Goal: Task Accomplishment & Management: Manage account settings

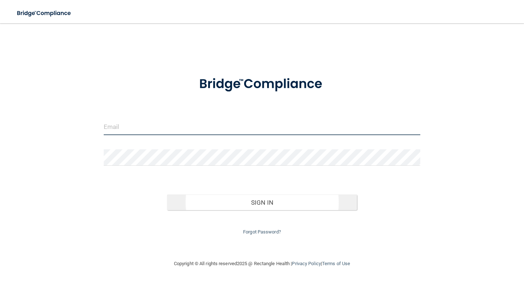
type input "[EMAIL_ADDRESS][DOMAIN_NAME]"
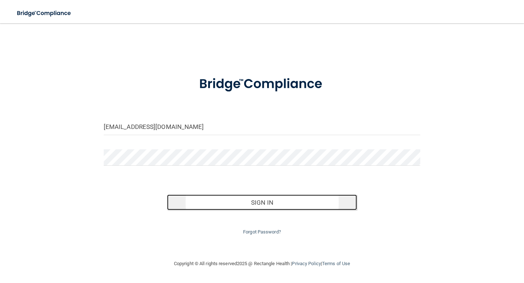
click at [259, 204] on button "Sign In" at bounding box center [262, 202] width 190 height 16
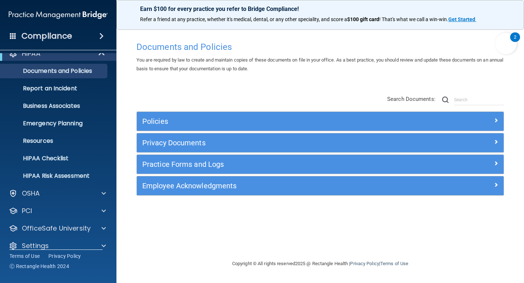
scroll to position [19, 0]
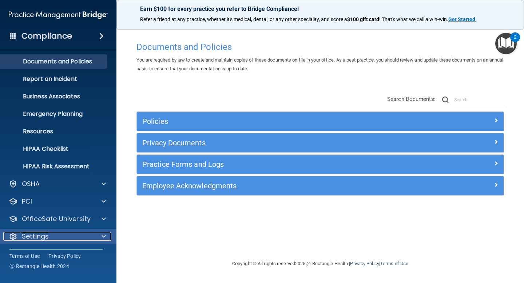
click at [94, 233] on div at bounding box center [102, 236] width 18 height 9
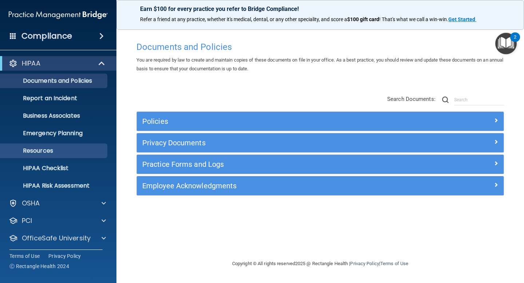
scroll to position [89, 0]
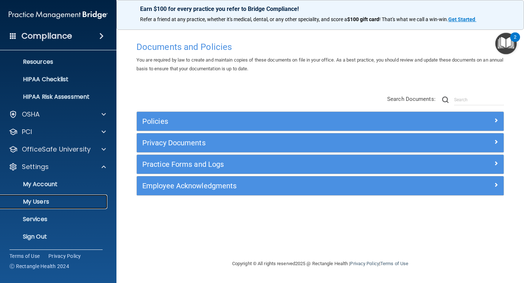
click at [46, 203] on p "My Users" at bounding box center [54, 201] width 99 height 7
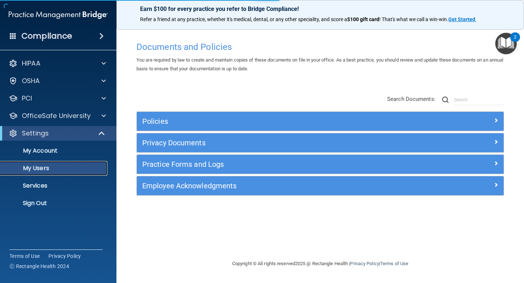
select select "20"
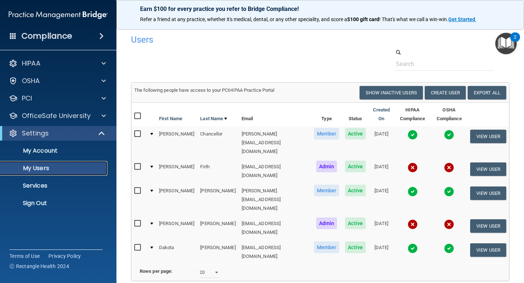
scroll to position [23, 0]
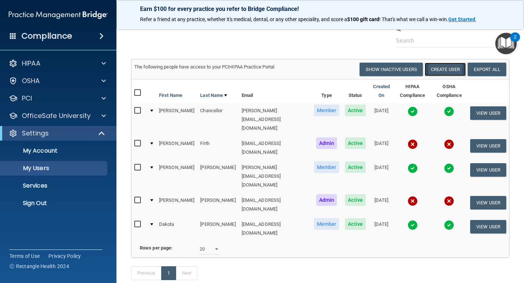
click at [446, 66] on button "Create User" at bounding box center [444, 69] width 41 height 13
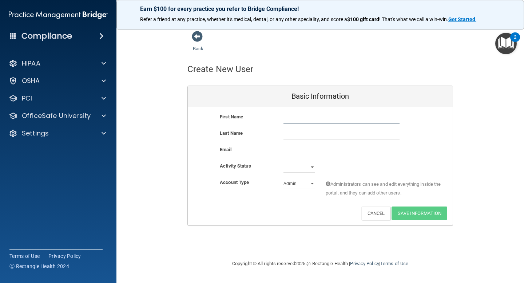
click at [356, 118] on input "text" at bounding box center [341, 117] width 116 height 11
type input "[PERSON_NAME]"
click at [357, 150] on input "email" at bounding box center [341, 150] width 116 height 11
paste input "[EMAIL_ADDRESS][DOMAIN_NAME]"
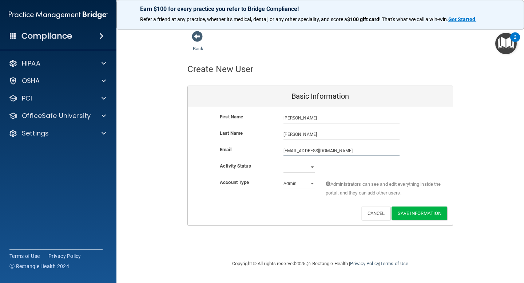
type input "[EMAIL_ADDRESS][DOMAIN_NAME]"
click at [305, 168] on select "Active Inactive" at bounding box center [298, 166] width 31 height 11
select select "active"
click at [283, 161] on select "Active Inactive" at bounding box center [298, 166] width 31 height 11
click at [312, 185] on select "Admin Member" at bounding box center [298, 183] width 31 height 11
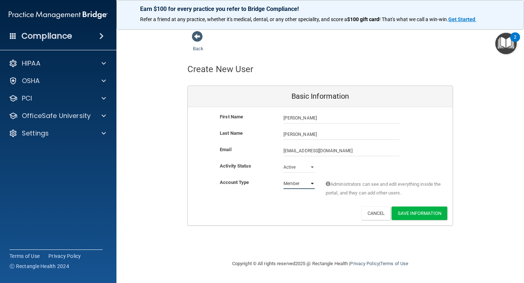
click at [283, 178] on select "Admin Member" at bounding box center [298, 183] width 31 height 11
click at [313, 184] on select "Admin Member" at bounding box center [298, 183] width 31 height 11
click at [283, 178] on select "Admin Member" at bounding box center [298, 183] width 31 height 11
click at [302, 185] on select "Admin Member" at bounding box center [298, 183] width 31 height 11
select select "practice_member"
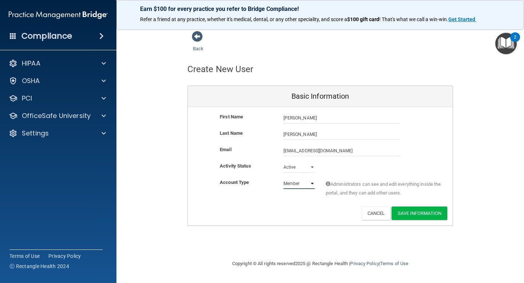
click at [283, 178] on select "Admin Member" at bounding box center [298, 183] width 31 height 11
click at [427, 214] on button "Save Information" at bounding box center [419, 212] width 56 height 13
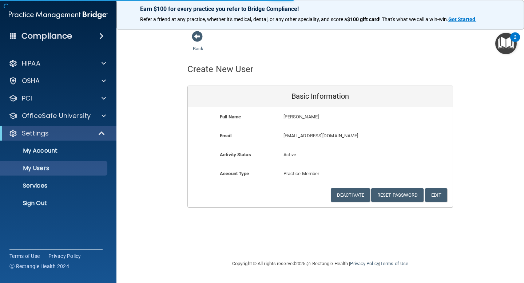
select select "20"
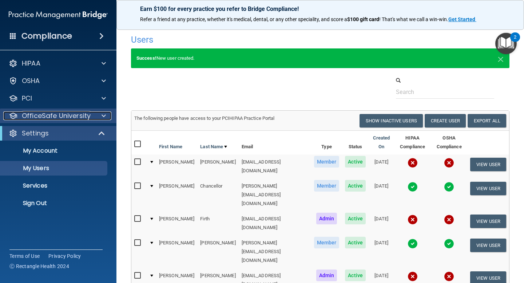
click at [66, 117] on p "OfficeSafe University" at bounding box center [56, 115] width 69 height 9
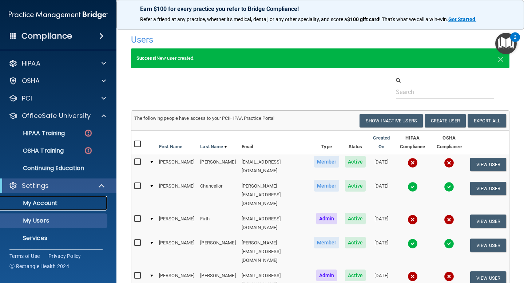
click at [31, 203] on p "My Account" at bounding box center [54, 202] width 99 height 7
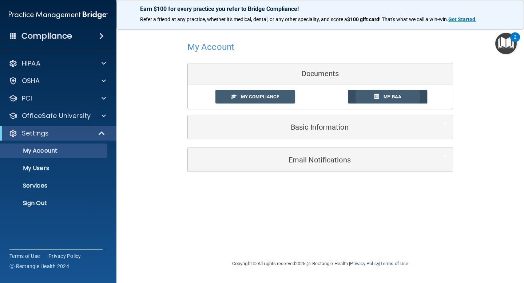
click at [388, 97] on span "My BAA" at bounding box center [392, 96] width 18 height 5
click at [268, 99] on span "My Compliance" at bounding box center [260, 96] width 38 height 5
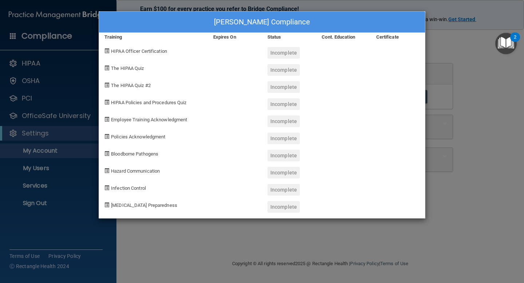
click at [144, 51] on span "HIPAA Officer Certification" at bounding box center [139, 50] width 56 height 5
click at [452, 44] on div "[PERSON_NAME] Compliance Training Expires On Status Cont. Education Certificate…" at bounding box center [262, 141] width 524 height 283
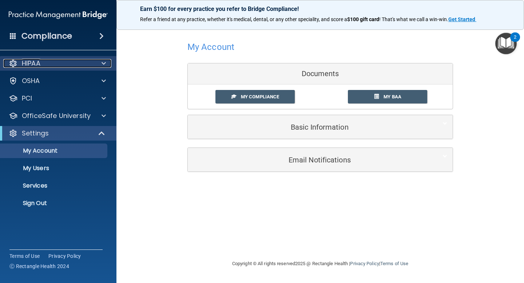
click at [93, 63] on div "HIPAA" at bounding box center [48, 63] width 90 height 9
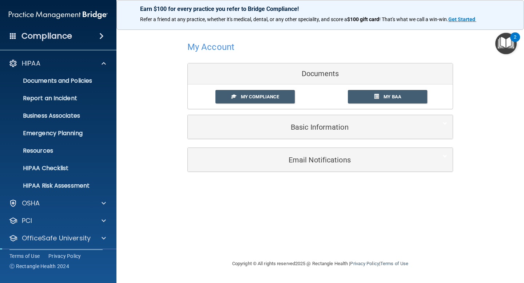
click at [94, 38] on div "Compliance" at bounding box center [58, 36] width 116 height 16
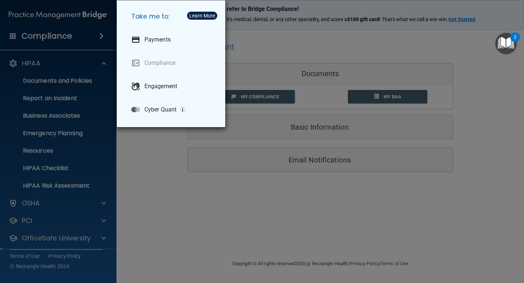
click at [91, 100] on div "Take me to: Payments Compliance Engagement Cyber Quant" at bounding box center [262, 141] width 524 height 283
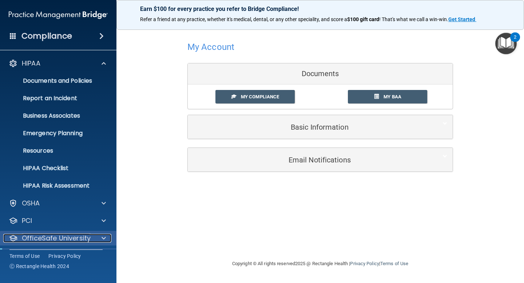
click at [97, 238] on div at bounding box center [102, 237] width 18 height 9
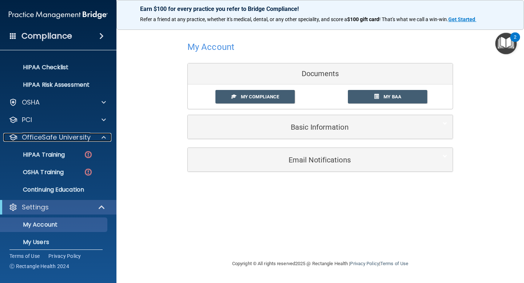
scroll to position [101, 0]
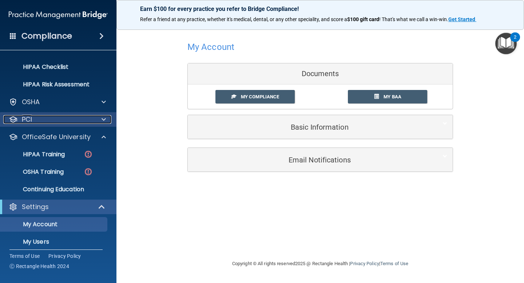
click at [80, 120] on div "PCI" at bounding box center [48, 119] width 90 height 9
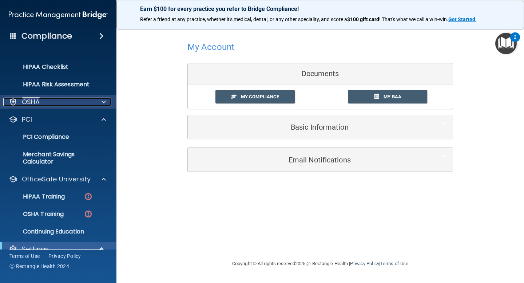
click at [83, 105] on div "OSHA" at bounding box center [48, 101] width 90 height 9
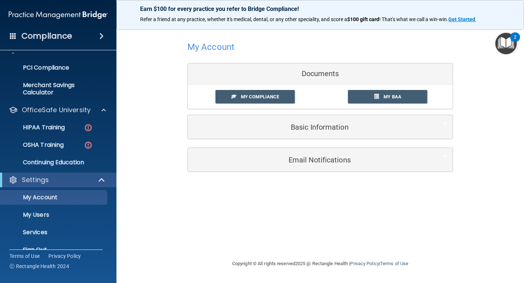
scroll to position [271, 0]
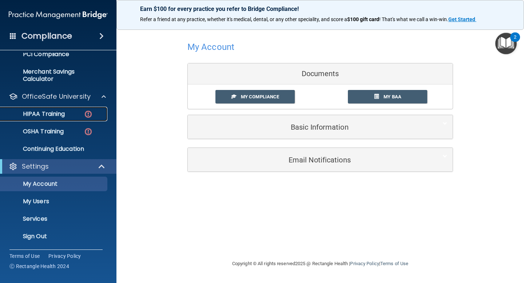
click at [57, 116] on p "HIPAA Training" at bounding box center [35, 113] width 60 height 7
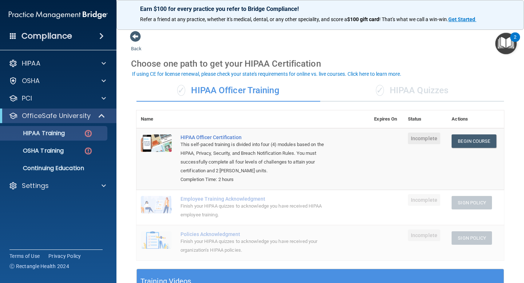
click at [373, 210] on td at bounding box center [387, 206] width 34 height 35
